Goal: Task Accomplishment & Management: Use online tool/utility

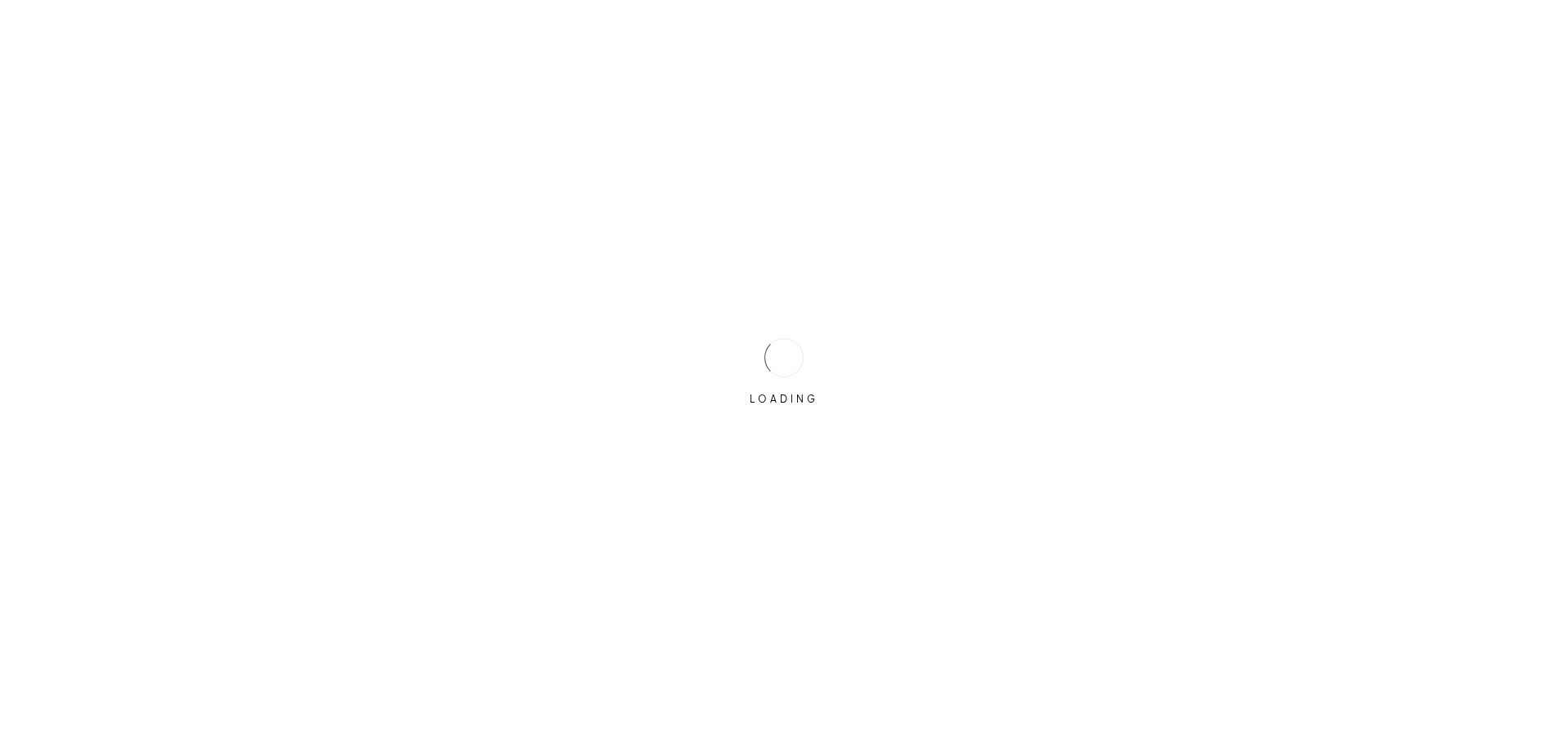
click at [702, 346] on div "LOADING" at bounding box center [784, 372] width 1568 height 744
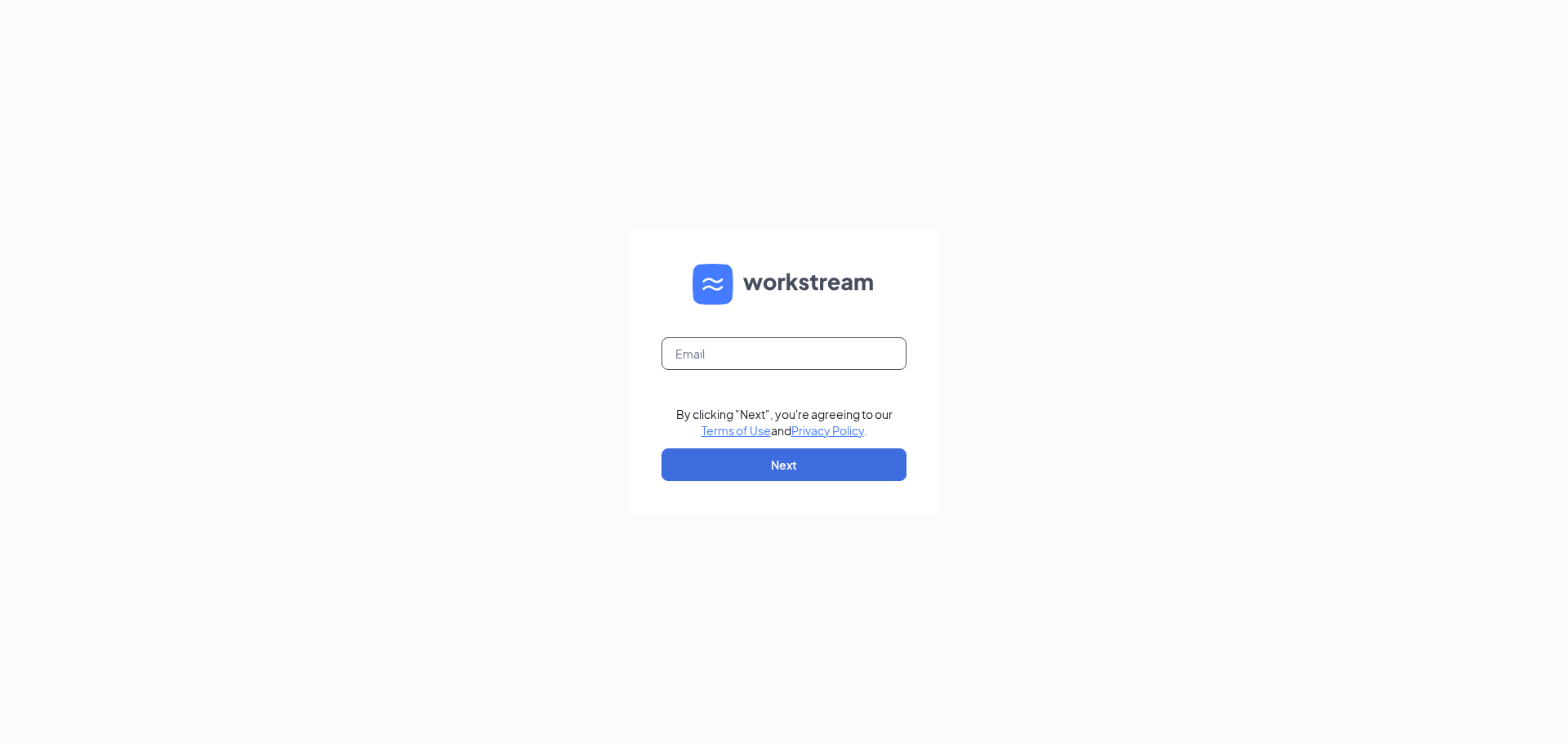
click at [718, 349] on input "text" at bounding box center [784, 354] width 245 height 33
type input "cranberry@madmex.com"
click at [766, 454] on button "Next" at bounding box center [784, 465] width 245 height 33
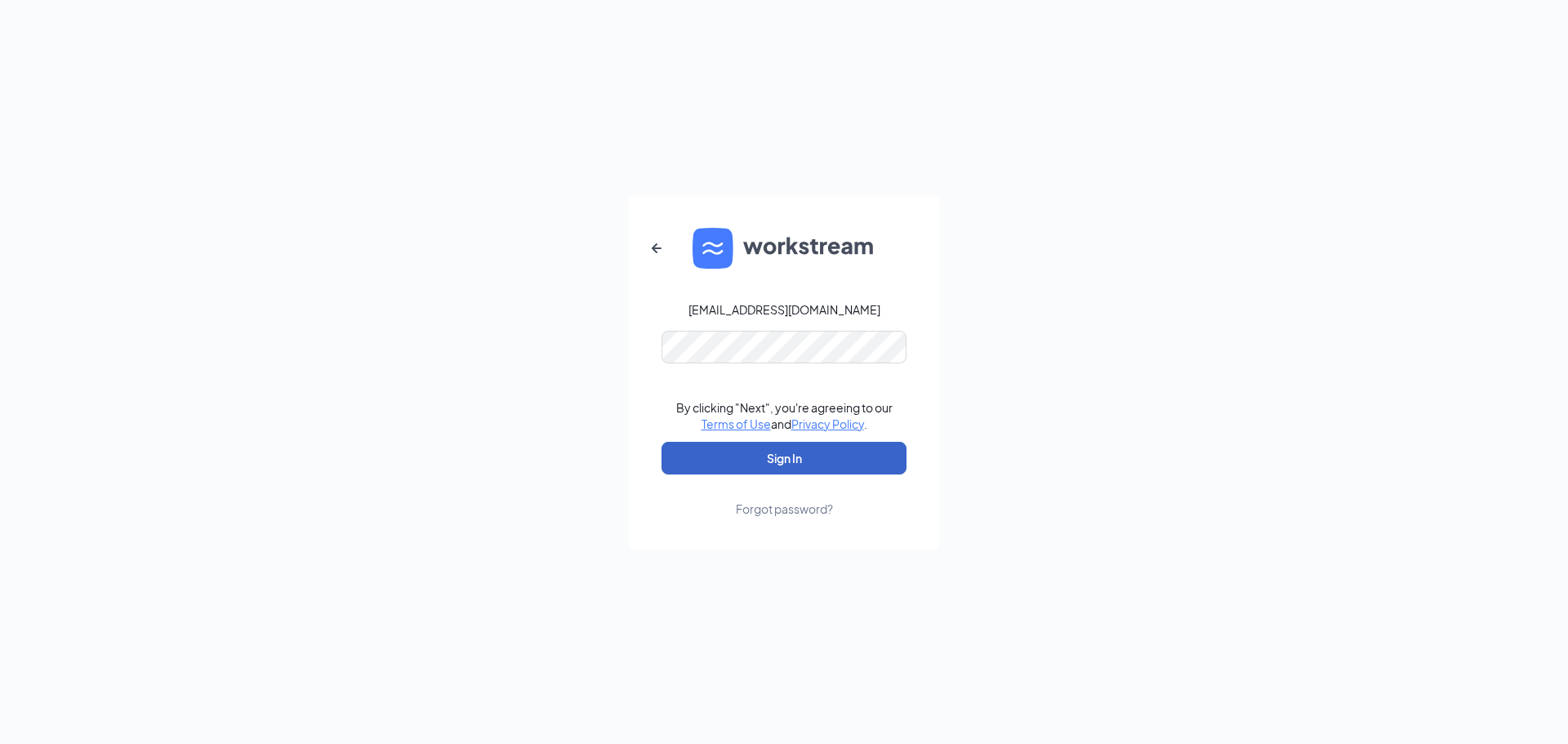
click at [814, 461] on button "Sign In" at bounding box center [784, 459] width 245 height 33
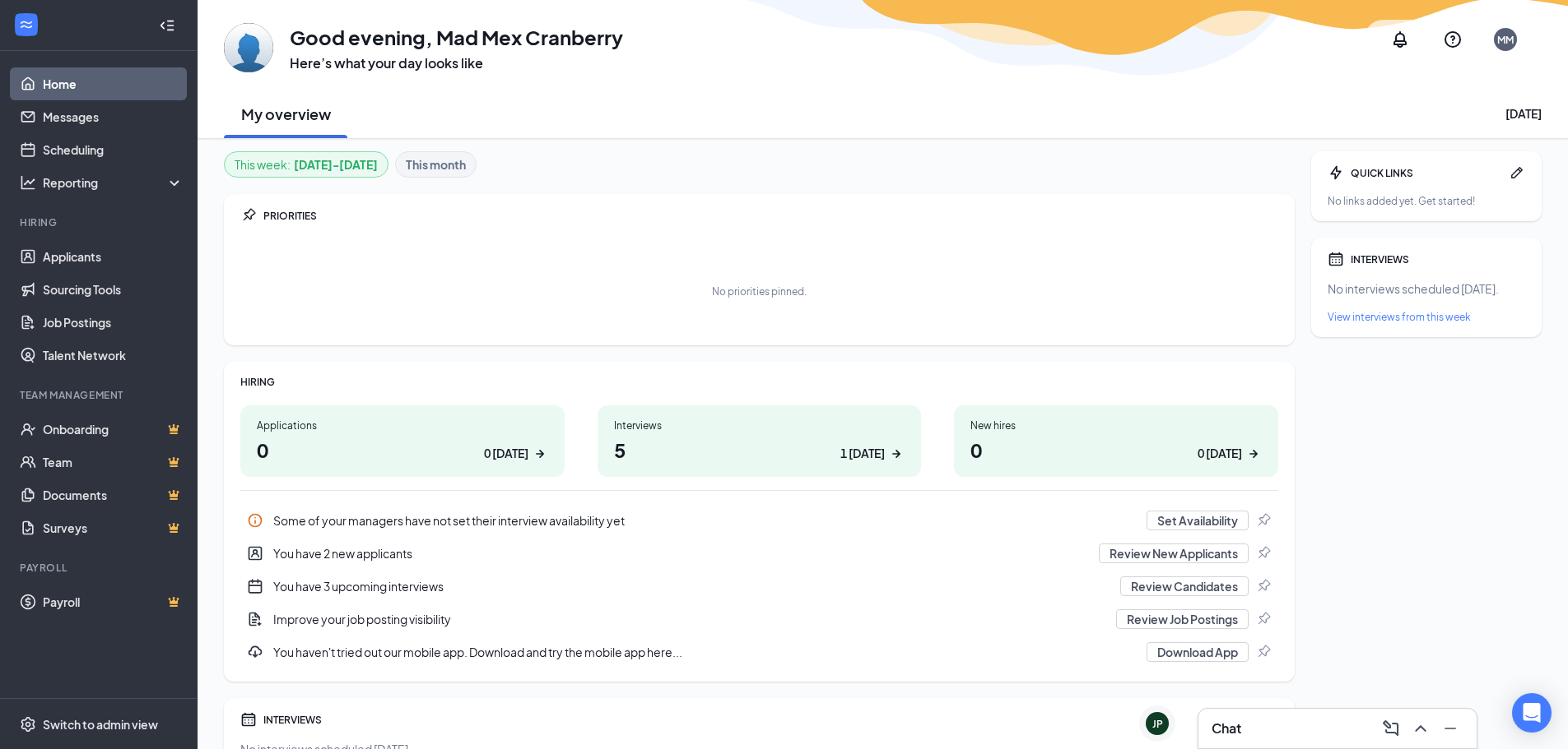
click at [706, 440] on h1 "5 1 today" at bounding box center [760, 450] width 292 height 28
